Goal: Obtain resource: Download file/media

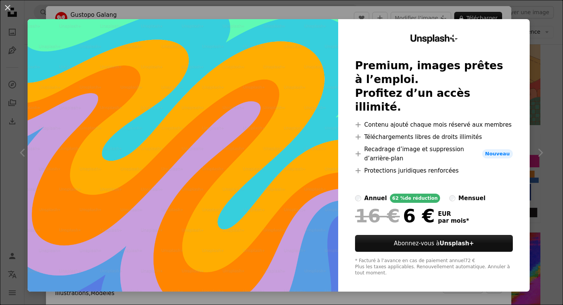
click at [542, 45] on div "An X shape Unsplash+ Premium, images prêtes à l’emploi. Profitez d’un accès ill…" at bounding box center [281, 152] width 563 height 305
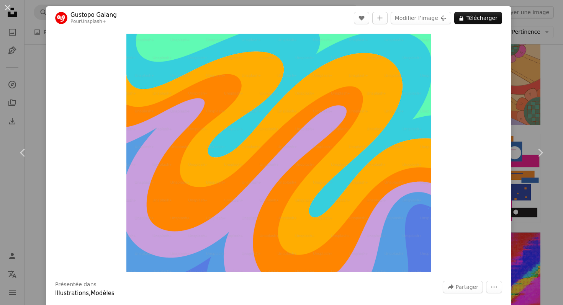
click at [525, 54] on div "An X shape Chevron left Chevron right Gustopo Galang Pour Unsplash+ A heart A p…" at bounding box center [281, 152] width 563 height 305
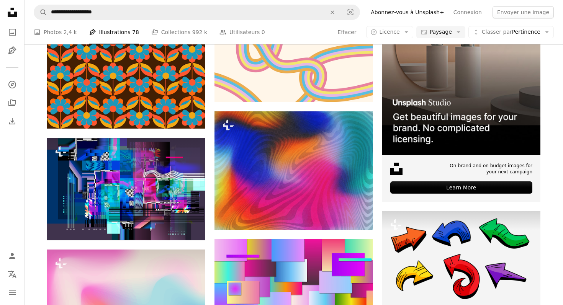
scroll to position [220, 0]
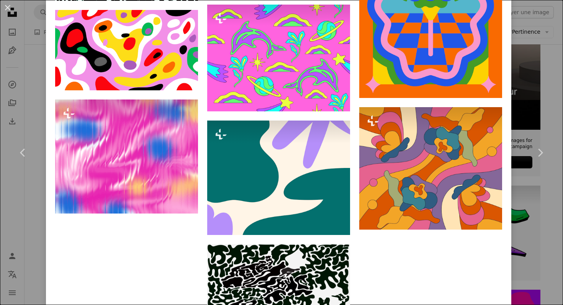
scroll to position [4958, 0]
